Goal: Find specific page/section: Find specific page/section

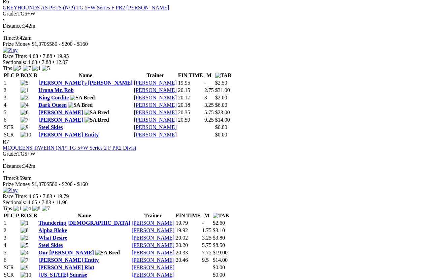
scroll to position [1034, 0]
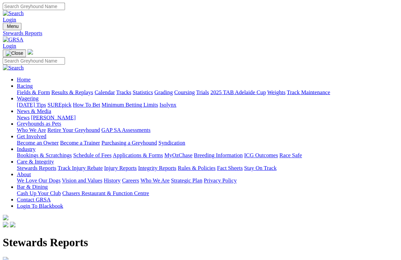
scroll to position [2, 0]
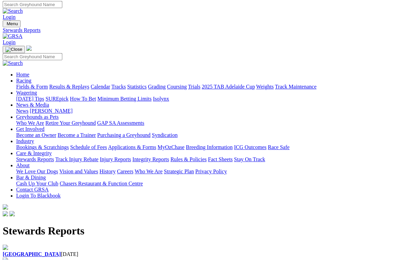
click at [33, 249] on b "[GEOGRAPHIC_DATA]" at bounding box center [32, 255] width 58 height 6
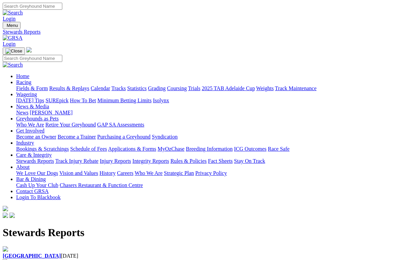
scroll to position [9, 0]
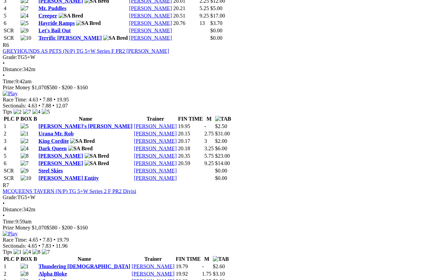
scroll to position [989, 0]
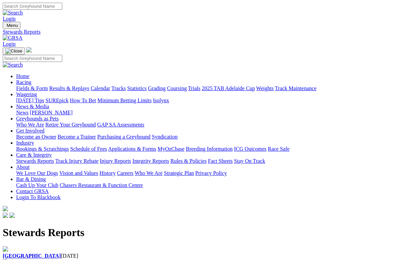
scroll to position [2, 0]
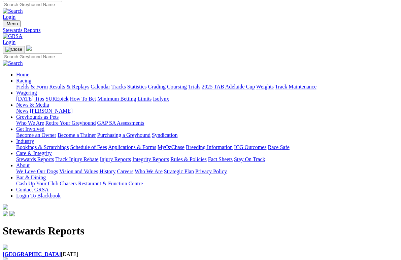
click at [32, 252] on b "[GEOGRAPHIC_DATA]" at bounding box center [32, 255] width 58 height 6
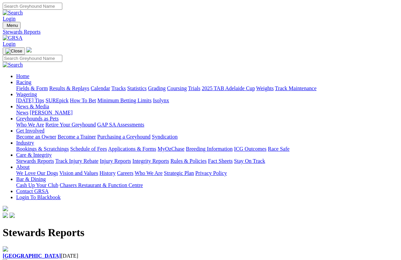
scroll to position [9, 0]
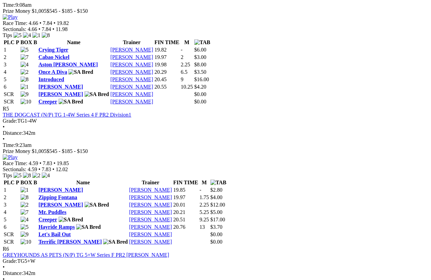
scroll to position [785, 0]
